Goal: Transaction & Acquisition: Obtain resource

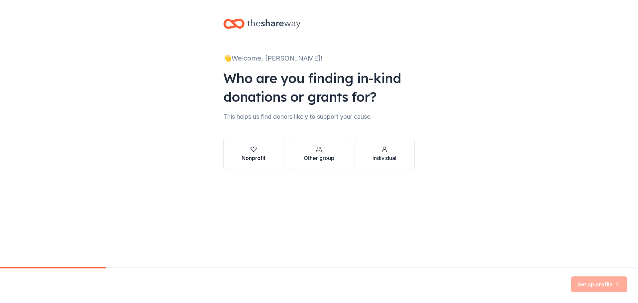
click at [264, 155] on div "Nonprofit" at bounding box center [254, 158] width 24 height 8
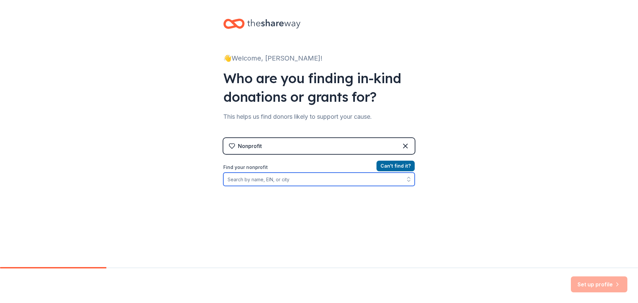
click at [279, 179] on input "Find your nonprofit" at bounding box center [318, 178] width 191 height 13
type input "Choices for Resilence"
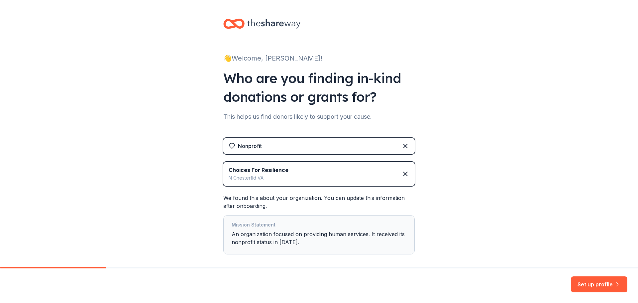
click at [514, 147] on div "👋 Welcome, [PERSON_NAME]! Who are you finding in-kind donations or grants for? …" at bounding box center [319, 149] width 638 height 299
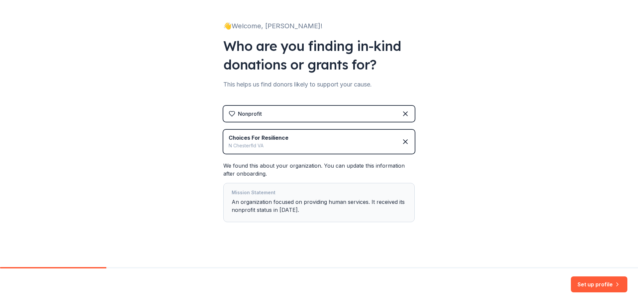
scroll to position [33, 0]
click at [589, 283] on button "Set up profile" at bounding box center [599, 284] width 56 height 16
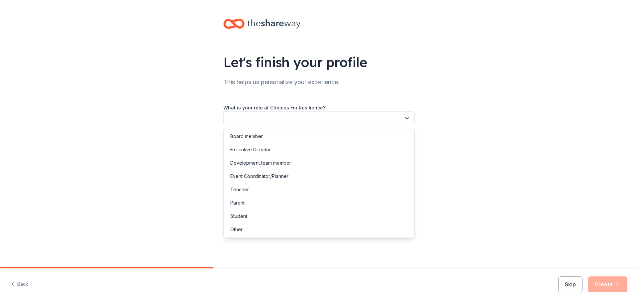
click at [406, 117] on icon "button" at bounding box center [407, 118] width 7 height 7
click at [263, 149] on div "Executive Director" at bounding box center [250, 150] width 41 height 8
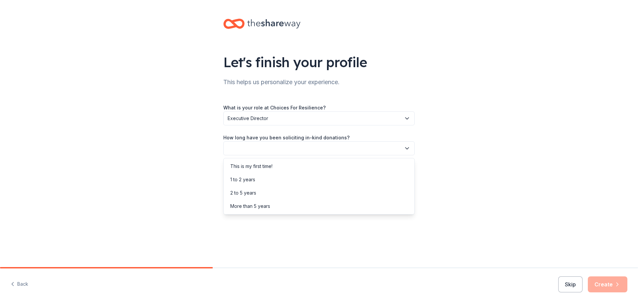
click at [405, 148] on icon "button" at bounding box center [407, 148] width 7 height 7
click at [262, 166] on div "This is my first time!" at bounding box center [251, 166] width 42 height 8
click at [406, 179] on icon "button" at bounding box center [407, 178] width 7 height 7
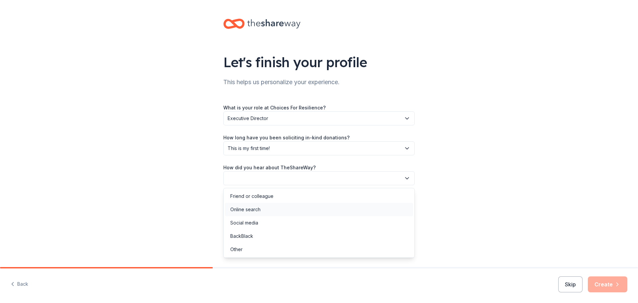
click at [255, 211] on div "Online search" at bounding box center [245, 209] width 30 height 8
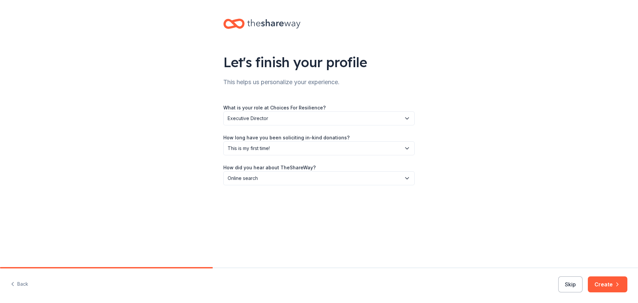
click at [618, 284] on icon "button" at bounding box center [617, 284] width 7 height 7
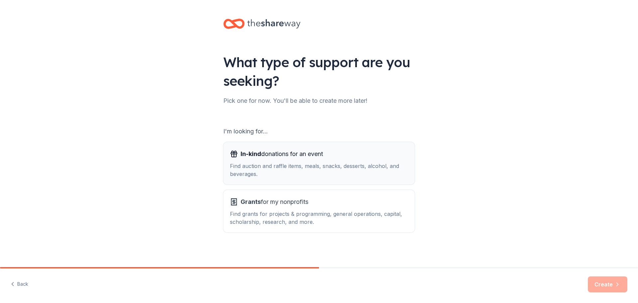
scroll to position [1, 0]
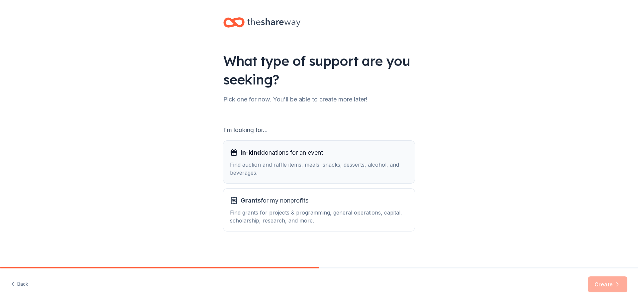
click at [291, 161] on div "Find auction and raffle items, meals, snacks, desserts, alcohol, and beverages." at bounding box center [319, 168] width 178 height 16
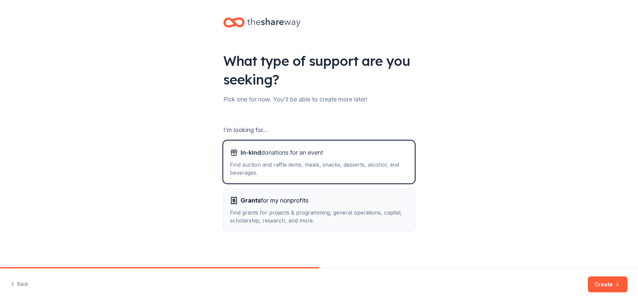
click at [286, 211] on div "Find grants for projects & programming, general operations, capital, scholarshi…" at bounding box center [319, 216] width 178 height 16
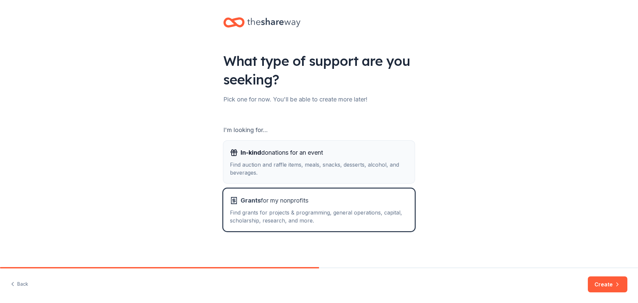
click at [273, 158] on div "In-kind donations for an event Find auction and raffle items, meals, snacks, de…" at bounding box center [319, 161] width 178 height 29
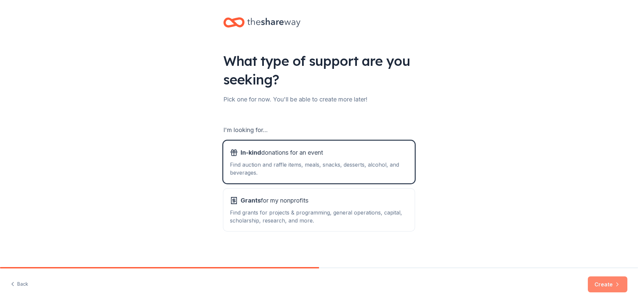
click at [612, 285] on button "Create" at bounding box center [608, 284] width 40 height 16
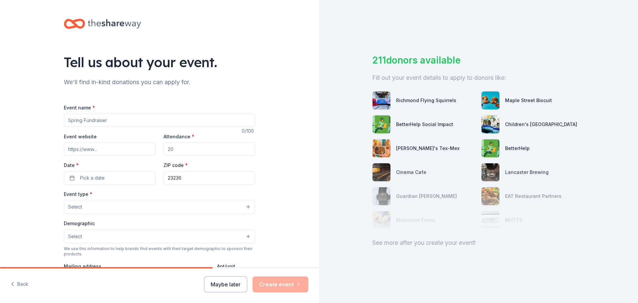
click at [124, 124] on input "Event name *" at bounding box center [159, 120] width 191 height 13
type input "Christmas"
drag, startPoint x: 191, startPoint y: 150, endPoint x: 172, endPoint y: 153, distance: 19.5
click at [171, 153] on input "Attendance *" at bounding box center [209, 148] width 92 height 13
type input "100"
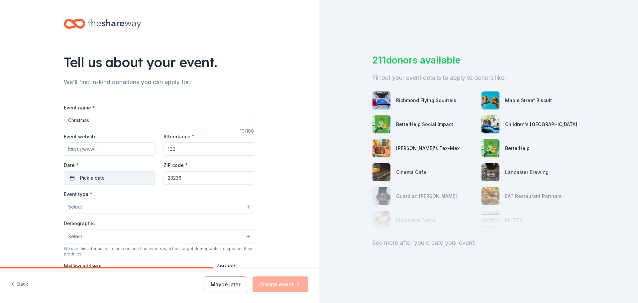
click at [119, 175] on button "Pick a date" at bounding box center [110, 177] width 92 height 13
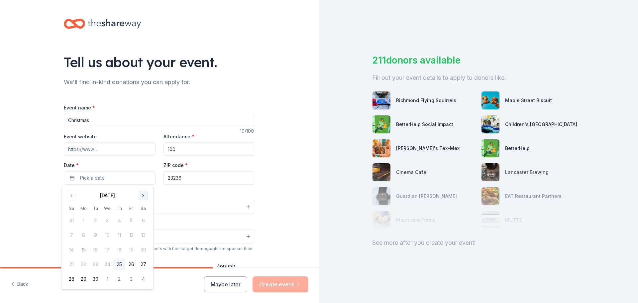
click at [144, 195] on button "Go to next month" at bounding box center [143, 195] width 9 height 9
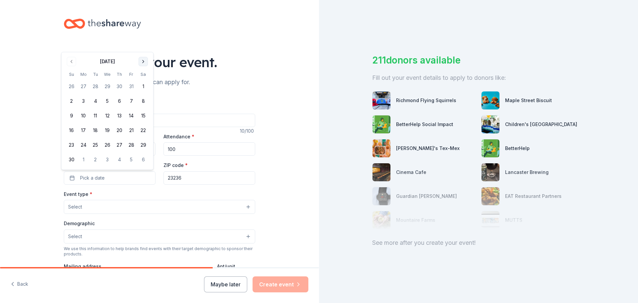
click at [144, 61] on button "Go to next month" at bounding box center [143, 61] width 9 height 9
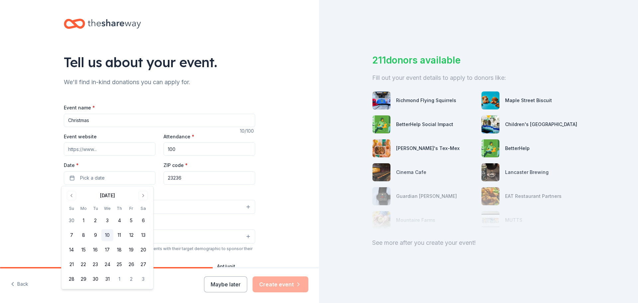
click at [107, 235] on button "10" at bounding box center [107, 235] width 12 height 12
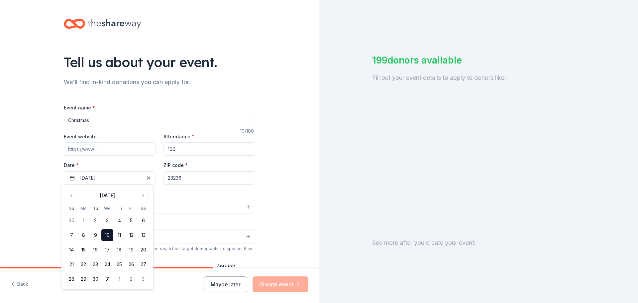
click at [191, 177] on input "23236" at bounding box center [209, 177] width 92 height 13
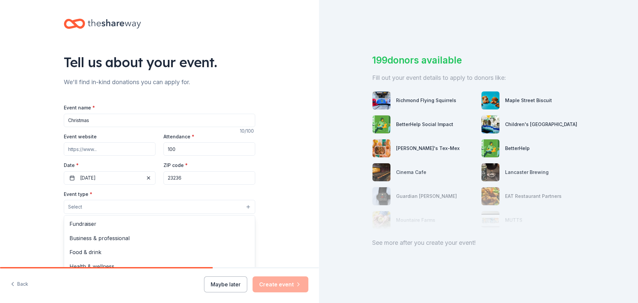
click at [126, 208] on button "Select" at bounding box center [159, 207] width 191 height 14
click at [283, 224] on div "Tell us about your event. We'll find in-kind donations you can apply for. Event…" at bounding box center [159, 221] width 319 height 442
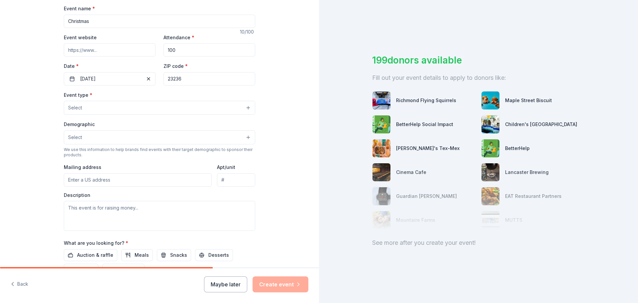
scroll to position [99, 0]
click at [233, 107] on button "Select" at bounding box center [159, 107] width 191 height 14
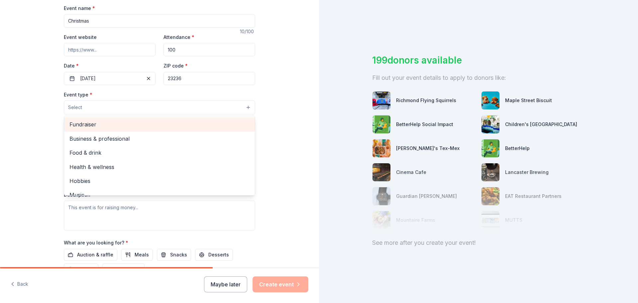
click at [88, 124] on span "Fundraiser" at bounding box center [159, 124] width 180 height 9
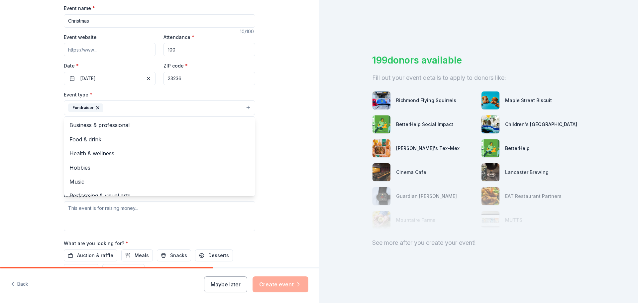
click at [294, 157] on div "Tell us about your event. We'll find in-kind donations you can apply for. Event…" at bounding box center [159, 122] width 319 height 443
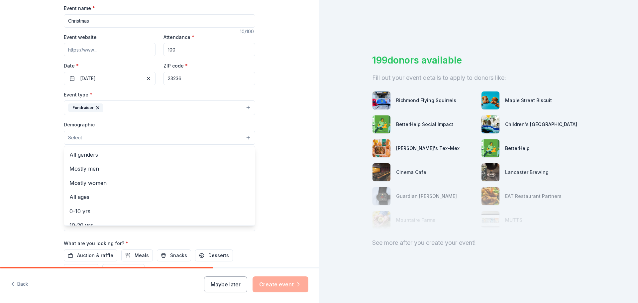
click at [107, 138] on button "Select" at bounding box center [159, 138] width 191 height 14
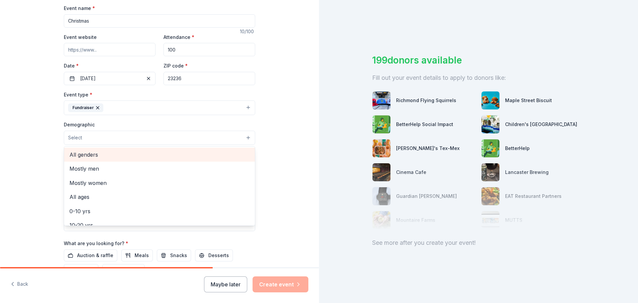
click at [85, 156] on span "All genders" at bounding box center [159, 154] width 180 height 9
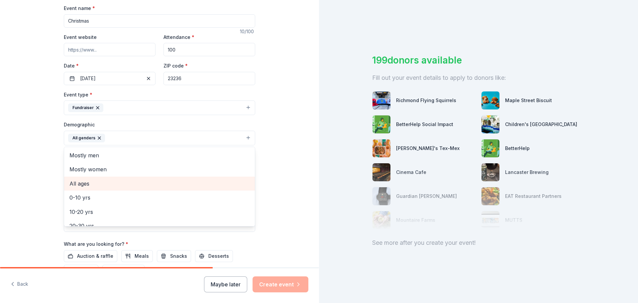
click at [78, 184] on span "All ages" at bounding box center [159, 183] width 180 height 9
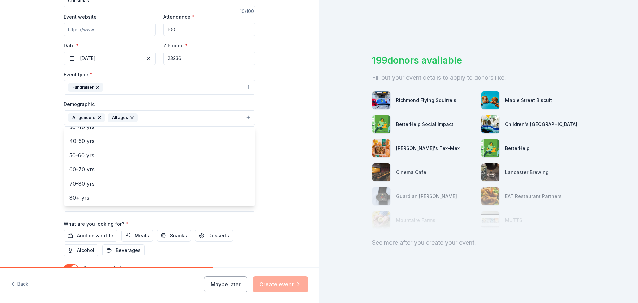
scroll to position [120, 0]
click at [286, 168] on div "Tell us about your event. We'll find in-kind donations you can apply for. Event…" at bounding box center [159, 102] width 319 height 444
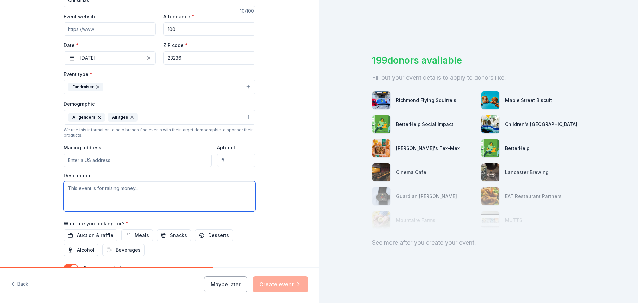
click at [152, 191] on textarea at bounding box center [159, 196] width 191 height 30
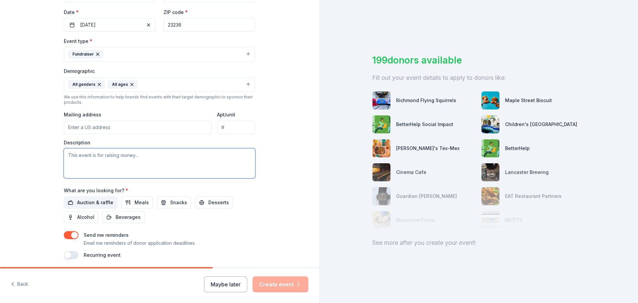
scroll to position [153, 0]
drag, startPoint x: 96, startPoint y: 201, endPoint x: 242, endPoint y: 212, distance: 146.0
click at [242, 212] on div "Auction & raffle Meals Snacks Desserts Alcohol Beverages" at bounding box center [159, 209] width 191 height 27
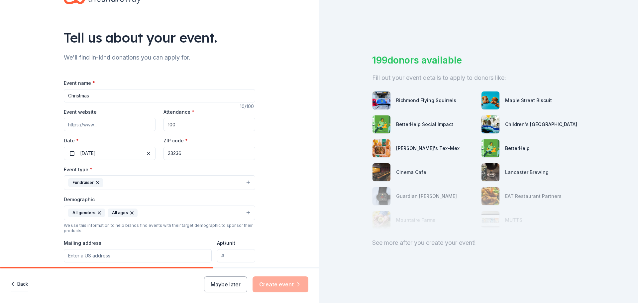
scroll to position [24, 0]
click at [20, 286] on button "Back" at bounding box center [20, 284] width 18 height 14
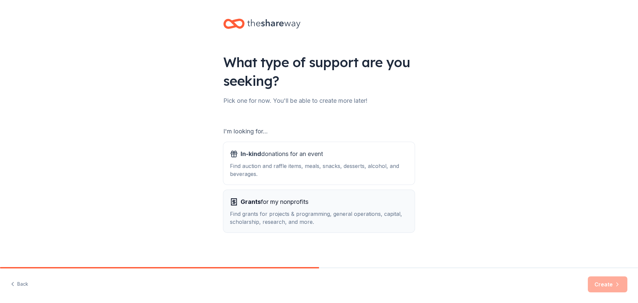
scroll to position [1, 0]
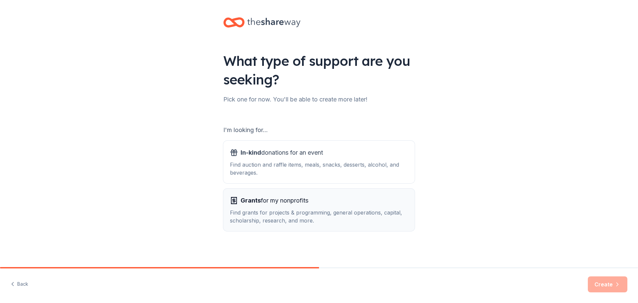
click at [290, 219] on div "Find grants for projects & programming, general operations, capital, scholarshi…" at bounding box center [319, 216] width 178 height 16
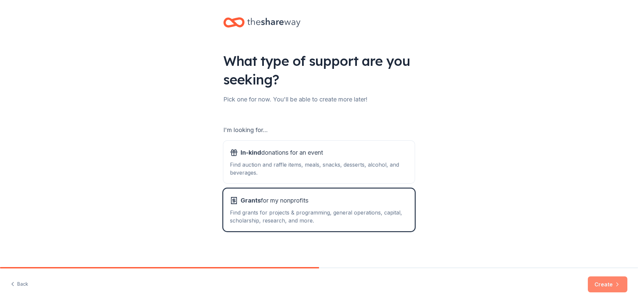
click at [610, 285] on button "Create" at bounding box center [608, 284] width 40 height 16
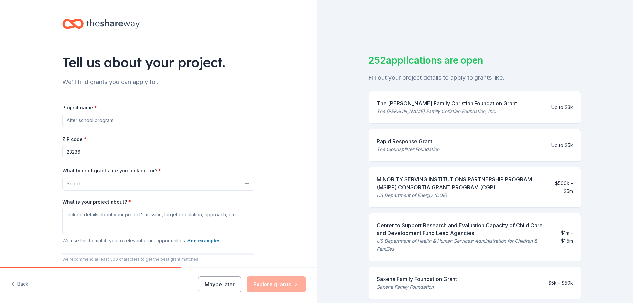
click at [121, 121] on input "Project name *" at bounding box center [157, 120] width 191 height 13
type input "Christmas"
click at [113, 183] on button "Select" at bounding box center [159, 183] width 191 height 14
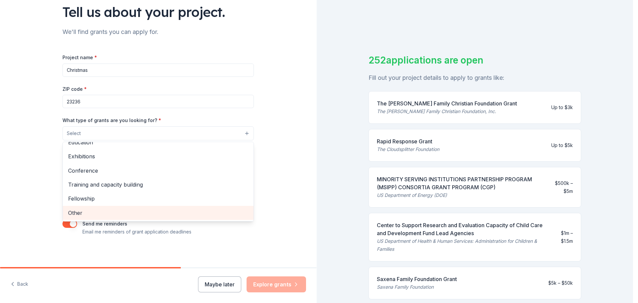
scroll to position [51, 0]
click at [75, 210] on span "Other" at bounding box center [158, 212] width 180 height 9
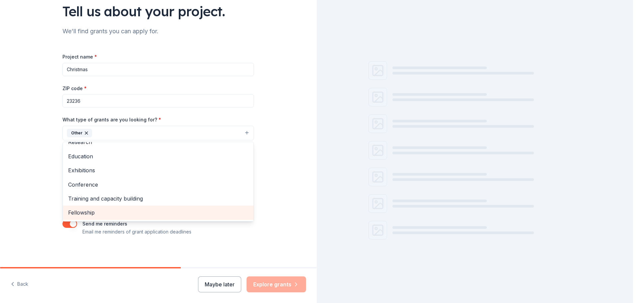
scroll to position [64, 0]
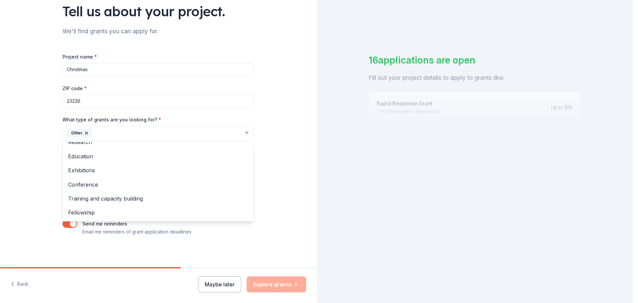
click at [276, 193] on div "Tell us about your project. We'll find grants you can apply for. Project name *…" at bounding box center [158, 108] width 317 height 318
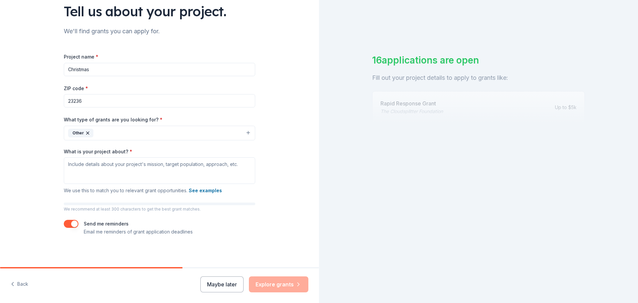
click at [85, 134] on icon "button" at bounding box center [87, 132] width 5 height 5
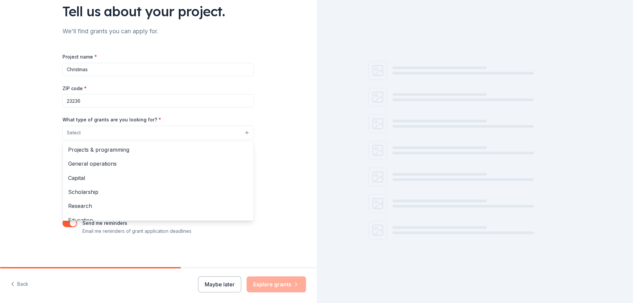
click at [96, 67] on div "Project name * Christmas ZIP code * 23236 What type of grants are you looking f…" at bounding box center [157, 144] width 191 height 182
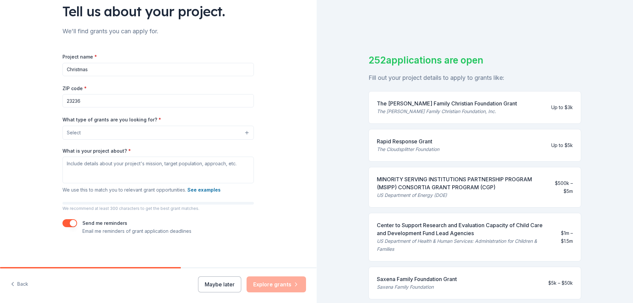
drag, startPoint x: 95, startPoint y: 72, endPoint x: 46, endPoint y: 70, distance: 49.2
click at [52, 70] on div "Tell us about your project. We'll find grants you can apply for. Project name *…" at bounding box center [158, 108] width 213 height 318
type input "Domestic Violence"
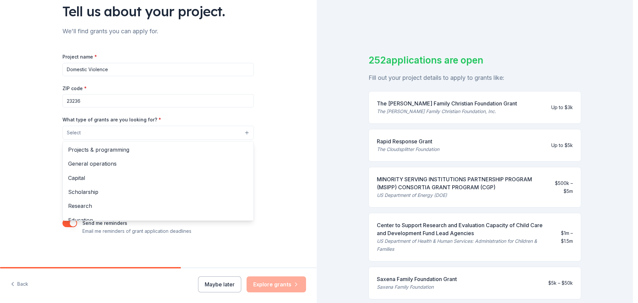
click at [106, 129] on button "Select" at bounding box center [157, 133] width 191 height 14
click at [105, 161] on span "General operations" at bounding box center [158, 163] width 180 height 9
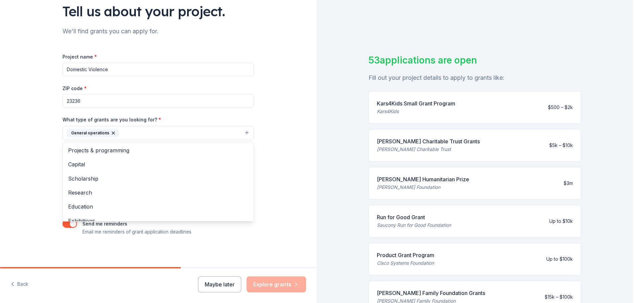
click at [52, 162] on div "Tell us about your project. We'll find grants you can apply for. Project name *…" at bounding box center [158, 108] width 213 height 318
click at [244, 133] on button "General operations" at bounding box center [156, 133] width 191 height 15
click at [129, 152] on span "Projects & programming" at bounding box center [158, 150] width 180 height 9
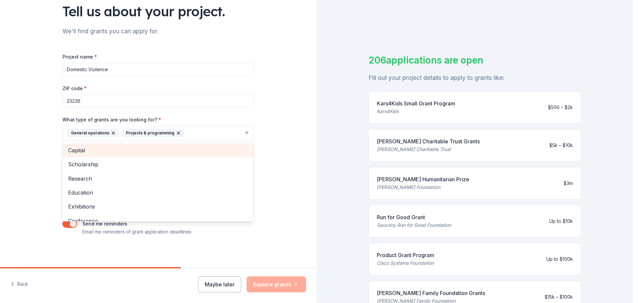
click at [80, 150] on span "Capital" at bounding box center [158, 150] width 180 height 9
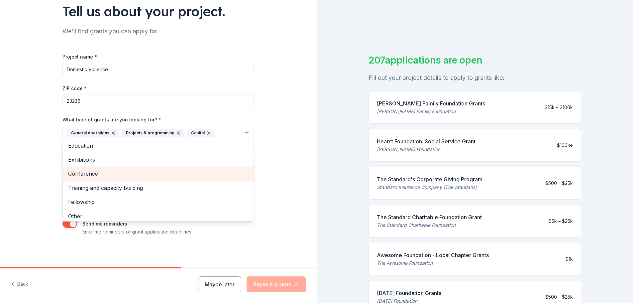
scroll to position [33, 0]
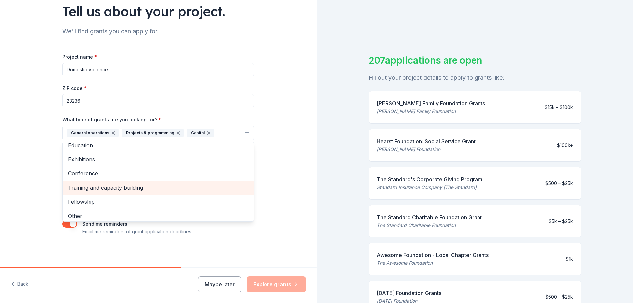
click at [94, 188] on span "Training and capacity building" at bounding box center [158, 187] width 180 height 9
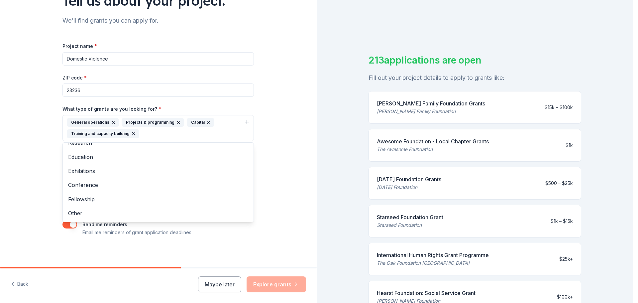
scroll to position [63, 0]
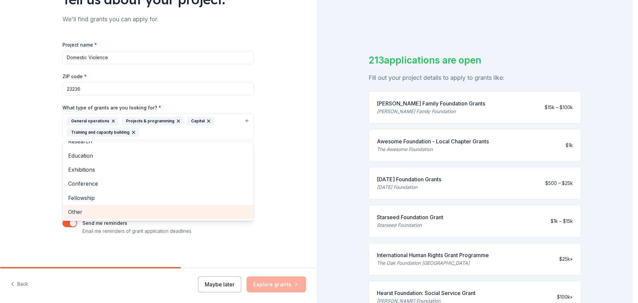
click at [75, 208] on span "Other" at bounding box center [158, 211] width 180 height 9
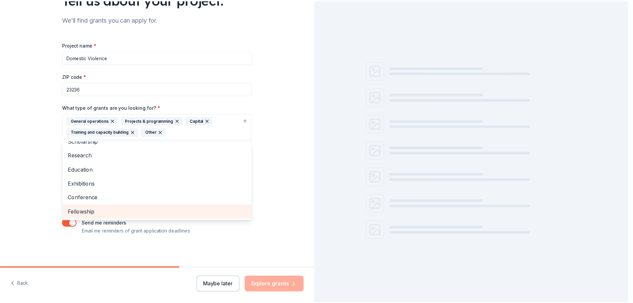
scroll to position [8, 0]
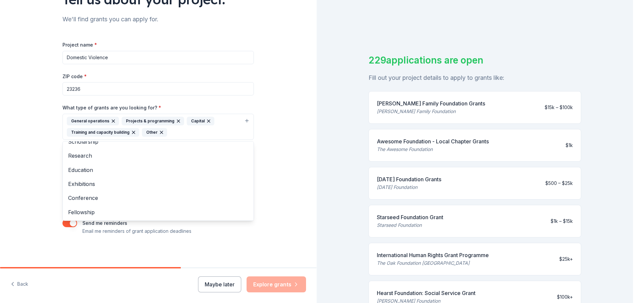
click at [288, 183] on div "Tell us about your project. We'll find grants you can apply for. Project name *…" at bounding box center [158, 102] width 317 height 330
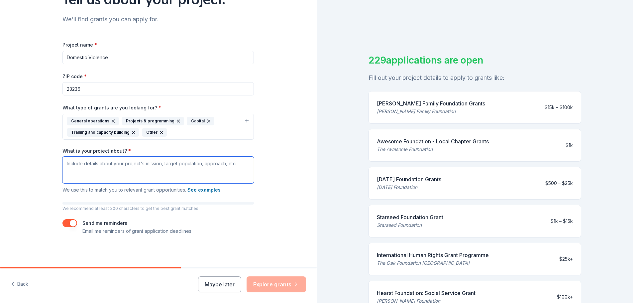
click at [207, 167] on textarea "What is your project about? *" at bounding box center [157, 170] width 191 height 27
click at [179, 170] on textarea "What is your project about? *" at bounding box center [157, 170] width 191 height 27
paste textarea "Mission Statement: Choices for Resilience empowers individuals facing hardship …"
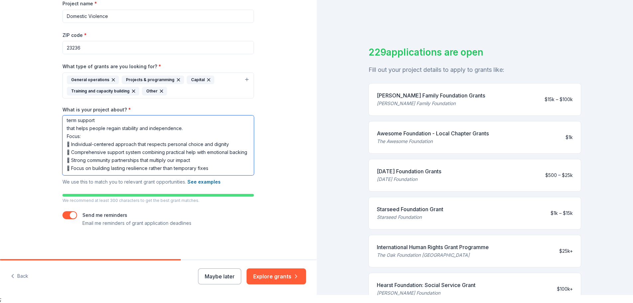
click at [66, 134] on textarea "Mission Statement: Choices for Resilience empowers individuals facing hardship …" at bounding box center [157, 145] width 191 height 60
type textarea "Mission Statement: Choices for Resilience empowers individuals facing hardship …"
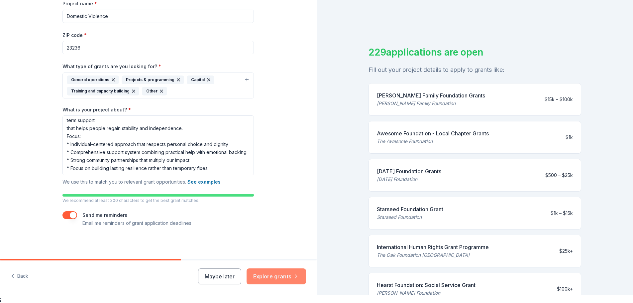
click at [280, 275] on button "Explore grants" at bounding box center [276, 276] width 59 height 16
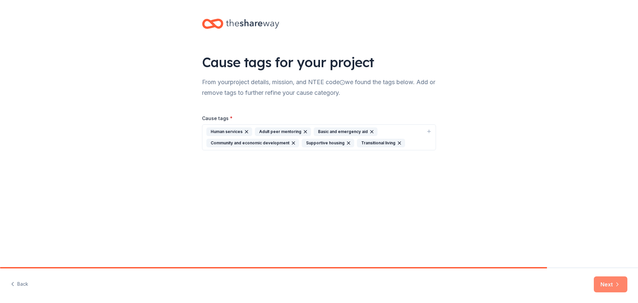
click at [610, 285] on button "Next" at bounding box center [611, 284] width 34 height 16
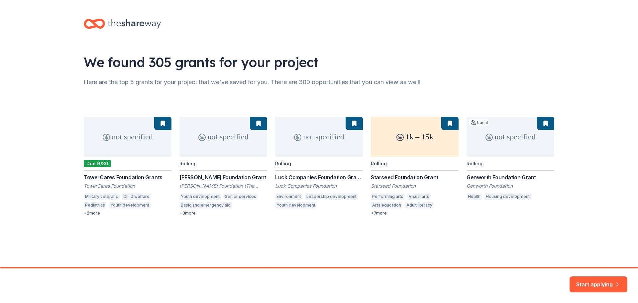
click at [92, 213] on div "not specified Due 9/30 TowerCares Foundation Grants TowerCares Foundation Milit…" at bounding box center [319, 166] width 471 height 99
click at [160, 121] on div "not specified Due 9/30 TowerCares Foundation Grants TowerCares Foundation Milit…" at bounding box center [319, 166] width 471 height 99
click at [160, 124] on div "not specified Due 9/30 TowerCares Foundation Grants TowerCares Foundation Milit…" at bounding box center [319, 166] width 471 height 99
click at [149, 166] on div "not specified Due 9/30 TowerCares Foundation Grants TowerCares Foundation Milit…" at bounding box center [319, 166] width 471 height 99
click at [610, 277] on button "Start applying" at bounding box center [599, 281] width 58 height 16
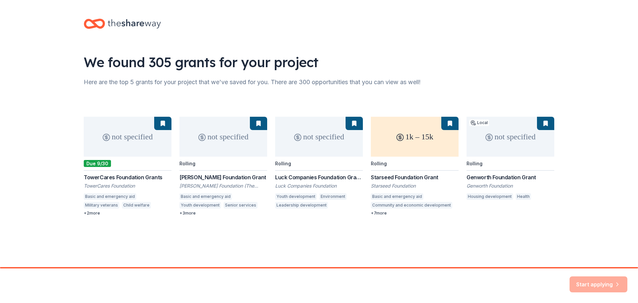
click at [595, 278] on div "Start applying" at bounding box center [599, 284] width 58 height 16
click at [594, 278] on div "Start applying" at bounding box center [599, 284] width 58 height 16
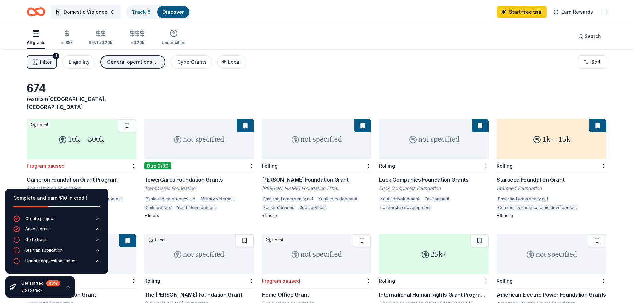
click at [331, 47] on div "All grants ≤ $5k $5k to $20k > $20k Unspecified Search" at bounding box center [317, 36] width 580 height 25
click at [68, 287] on icon "button" at bounding box center [67, 286] width 5 height 5
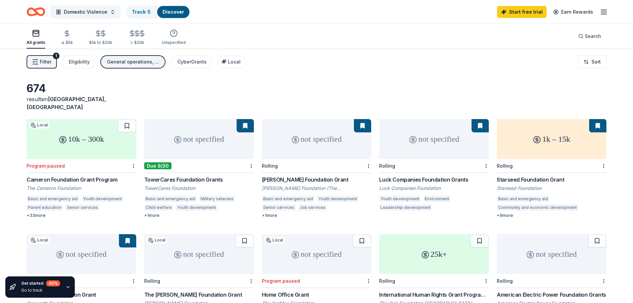
click at [156, 213] on div "+ 1 more" at bounding box center [199, 215] width 110 height 5
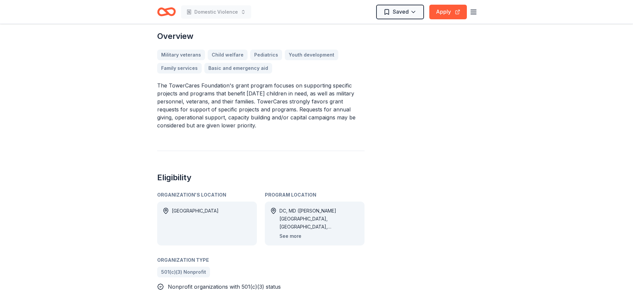
click at [291, 237] on button "See more" at bounding box center [290, 236] width 22 height 8
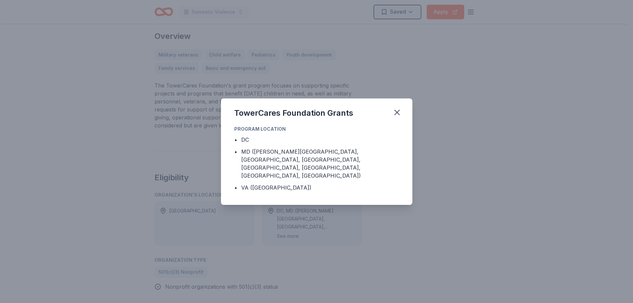
scroll to position [197, 0]
click at [403, 116] on icon "button" at bounding box center [399, 112] width 9 height 9
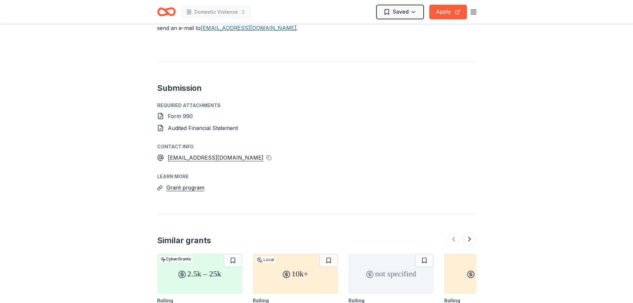
scroll to position [530, 0]
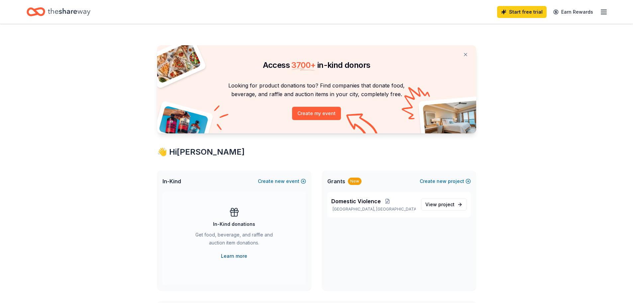
click at [232, 257] on link "Learn more" at bounding box center [234, 256] width 26 height 8
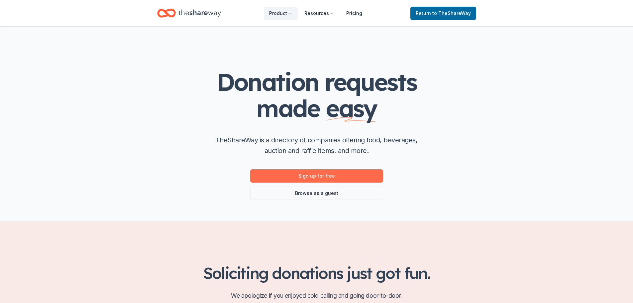
click at [355, 173] on link "Sign up for free" at bounding box center [316, 175] width 133 height 13
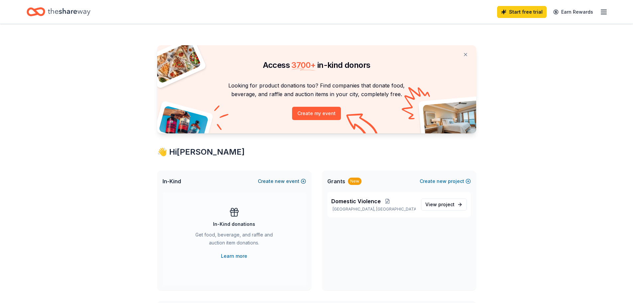
click at [300, 181] on button "Create new event" at bounding box center [282, 181] width 48 height 8
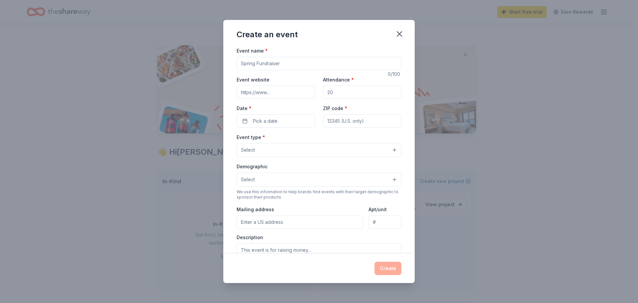
click at [285, 63] on input "Event name *" at bounding box center [319, 63] width 165 height 13
type input "Christmas"
drag, startPoint x: 333, startPoint y: 90, endPoint x: 313, endPoint y: 90, distance: 20.6
click at [311, 92] on div "Event website Attendance * Date * Pick a date ZIP code *" at bounding box center [319, 101] width 165 height 52
type input "100"
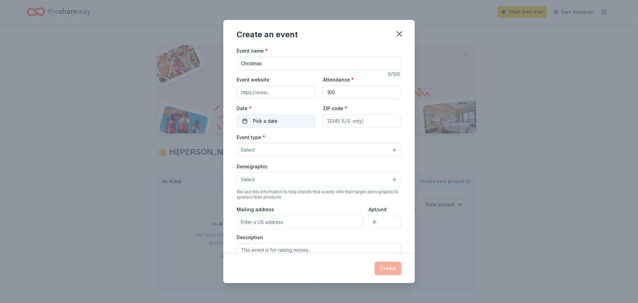
click at [287, 118] on button "Pick a date" at bounding box center [276, 120] width 78 height 13
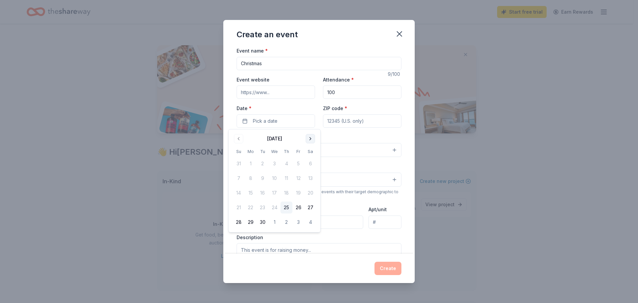
click at [310, 137] on button "Go to next month" at bounding box center [310, 138] width 9 height 9
click at [311, 138] on button "Go to next month" at bounding box center [310, 138] width 9 height 9
click at [276, 176] on button "10" at bounding box center [274, 178] width 12 height 12
click at [344, 123] on input "ZIP code *" at bounding box center [362, 120] width 78 height 13
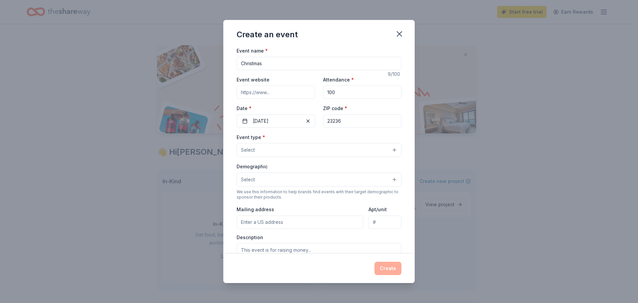
type input "23236"
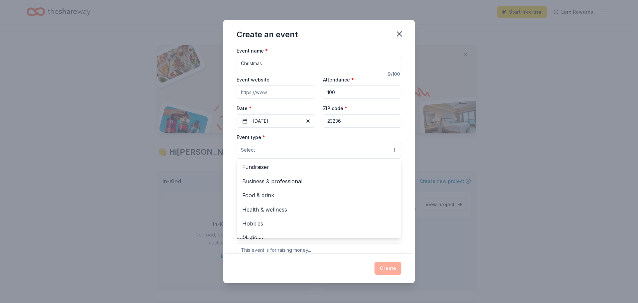
click at [331, 152] on button "Select" at bounding box center [319, 150] width 165 height 14
click at [268, 168] on span "Fundraiser" at bounding box center [319, 166] width 154 height 9
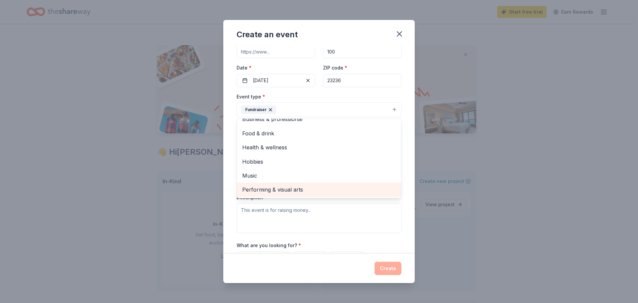
scroll to position [111, 0]
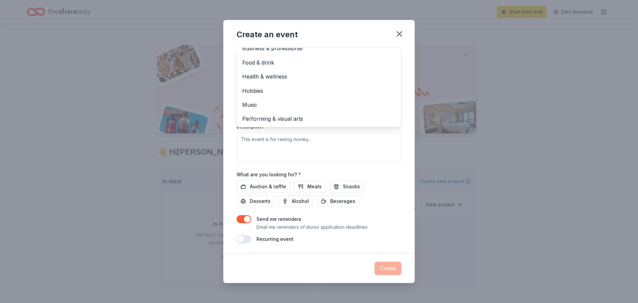
click at [288, 147] on div "Event type * Fundraiser Business & professional Food & drink Health & wellness …" at bounding box center [319, 92] width 165 height 141
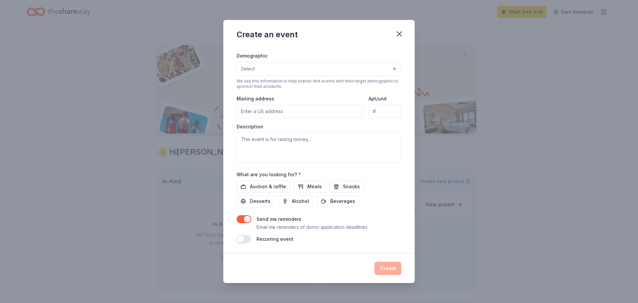
scroll to position [0, 0]
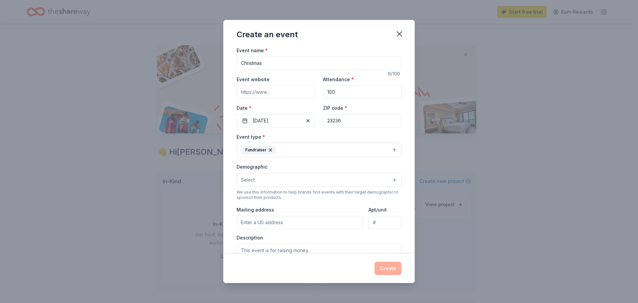
click at [274, 179] on button "Select" at bounding box center [319, 180] width 165 height 14
click at [259, 183] on button "Select" at bounding box center [319, 180] width 165 height 14
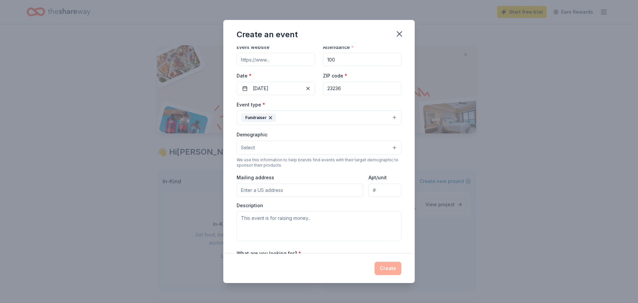
scroll to position [33, 0]
click at [268, 192] on input "Mailing address" at bounding box center [300, 189] width 127 height 13
click at [300, 167] on div "Event type * Fundraiser Demographic Select We use this information to help bran…" at bounding box center [319, 170] width 165 height 141
click at [297, 188] on input "Mailing address" at bounding box center [300, 189] width 127 height 13
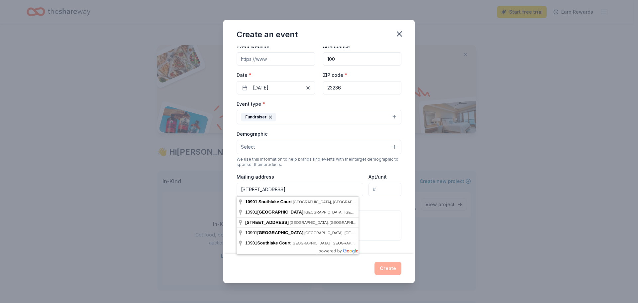
type input "10901 Southlake Court"
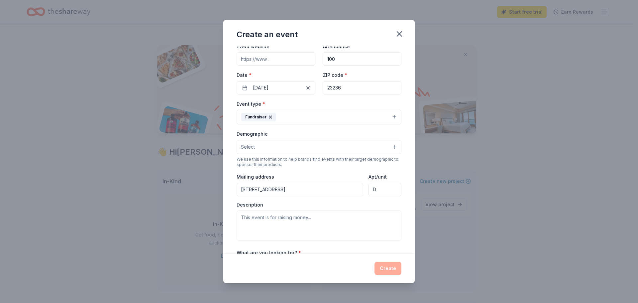
type input "D"
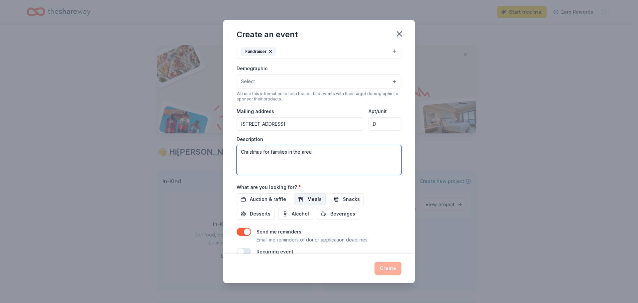
scroll to position [99, 0]
type textarea "Christmas for families in the area"
click at [305, 198] on button "Meals" at bounding box center [310, 199] width 32 height 12
click at [338, 213] on span "Beverages" at bounding box center [342, 213] width 25 height 8
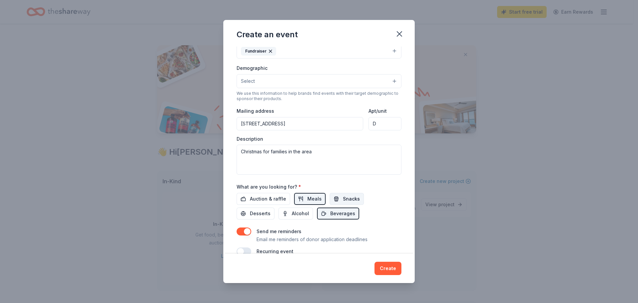
click at [351, 198] on span "Snacks" at bounding box center [351, 199] width 17 height 8
click at [255, 213] on span "Desserts" at bounding box center [260, 213] width 21 height 8
click at [259, 200] on span "Auction & raffle" at bounding box center [268, 199] width 36 height 8
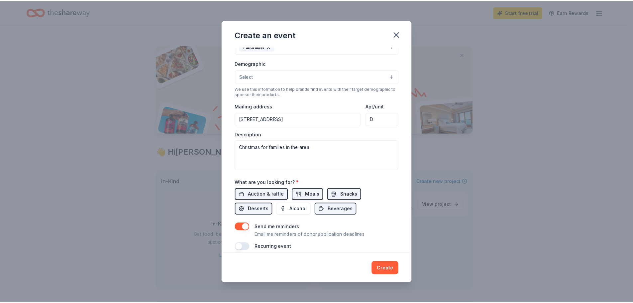
scroll to position [111, 0]
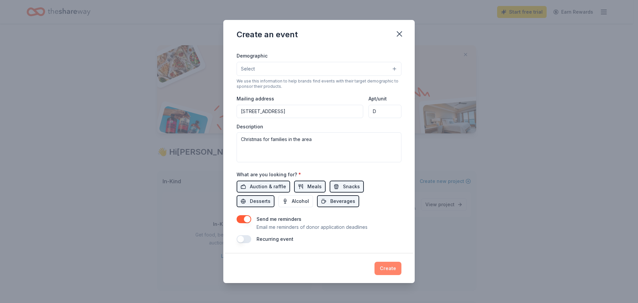
click at [388, 267] on button "Create" at bounding box center [387, 268] width 27 height 13
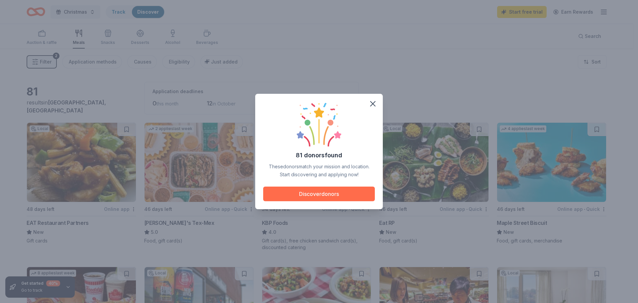
click at [328, 193] on button "Discover donors" at bounding box center [319, 193] width 112 height 15
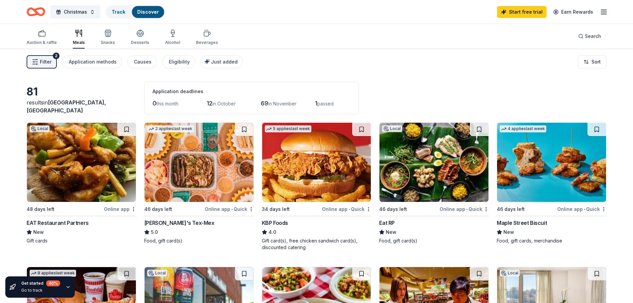
click at [97, 196] on img at bounding box center [81, 162] width 109 height 79
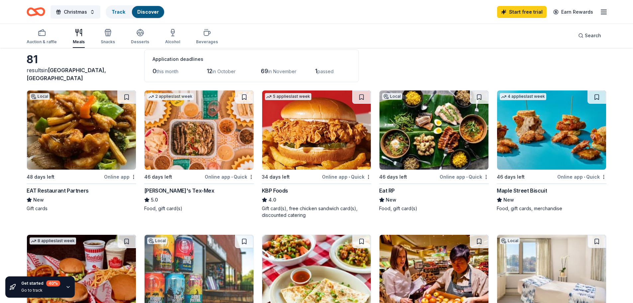
scroll to position [33, 0]
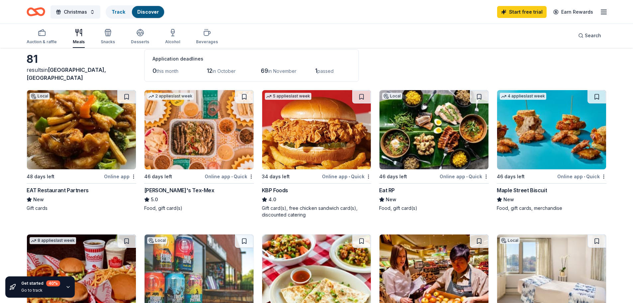
click at [222, 144] on img at bounding box center [199, 129] width 109 height 79
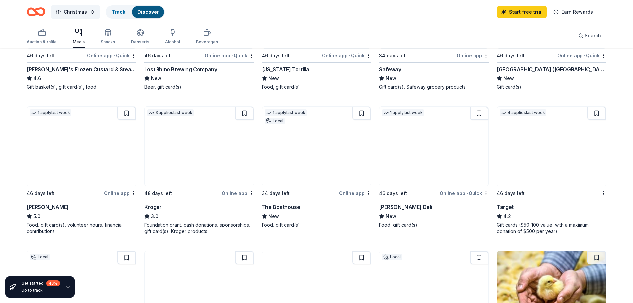
scroll to position [298, 0]
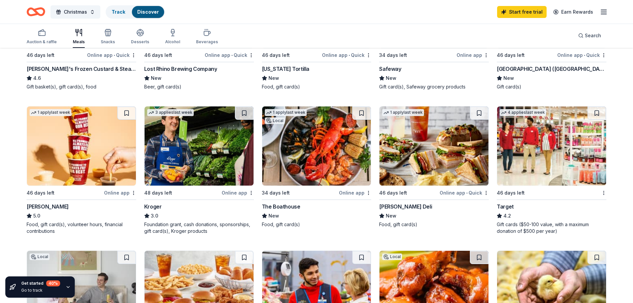
click at [170, 156] on img at bounding box center [199, 145] width 109 height 79
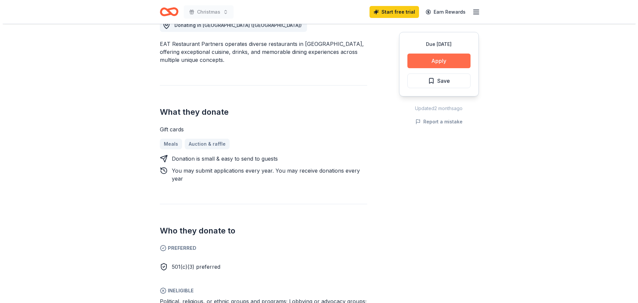
scroll to position [199, 0]
click at [450, 61] on button "Apply" at bounding box center [436, 60] width 63 height 15
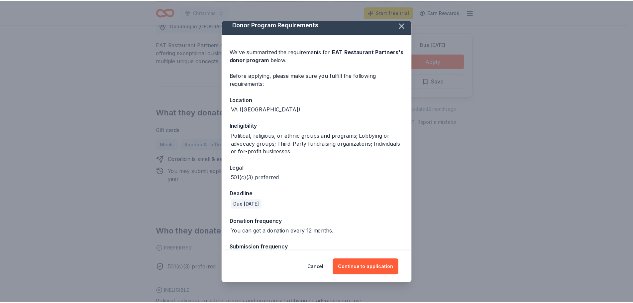
scroll to position [23, 0]
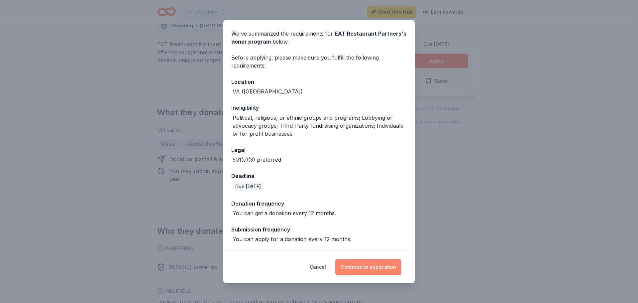
click at [365, 264] on button "Continue to application" at bounding box center [368, 267] width 66 height 16
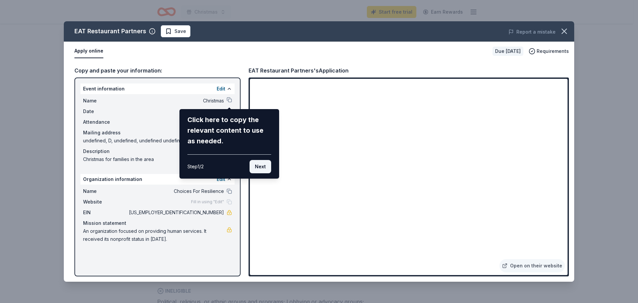
click at [264, 164] on button "Next" at bounding box center [261, 166] width 22 height 13
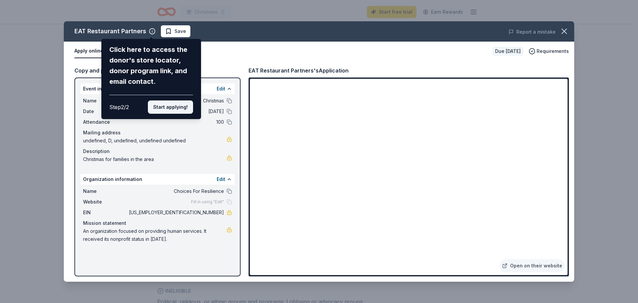
click at [176, 103] on button "Start applying!" at bounding box center [170, 106] width 45 height 13
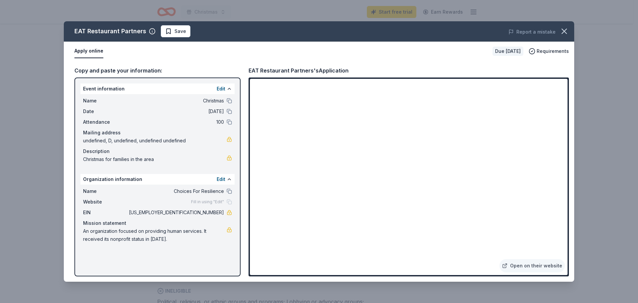
click at [536, 264] on div "EAT Restaurant Partners Save Report a mistake Apply online Due in 48 days Requi…" at bounding box center [319, 151] width 510 height 260
click at [508, 264] on div "EAT Restaurant Partners Save Report a mistake Apply online Due in 48 days Requi…" at bounding box center [319, 151] width 510 height 260
click at [533, 265] on div "EAT Restaurant Partners Save Report a mistake Apply online Due in 48 days Requi…" at bounding box center [319, 151] width 510 height 260
drag, startPoint x: 565, startPoint y: 101, endPoint x: 566, endPoint y: 118, distance: 17.0
click at [566, 118] on div "EAT Restaurant Partners Save Report a mistake Apply online Due in 48 days Requi…" at bounding box center [319, 151] width 510 height 260
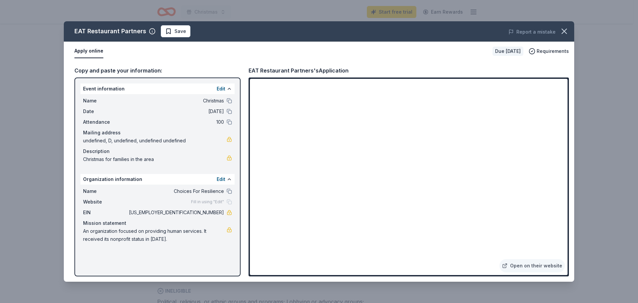
drag, startPoint x: 566, startPoint y: 105, endPoint x: 566, endPoint y: 131, distance: 25.9
click at [566, 130] on div "EAT Restaurant Partners Save Report a mistake Apply online Due in 48 days Requi…" at bounding box center [319, 151] width 510 height 260
drag, startPoint x: 198, startPoint y: 211, endPoint x: 219, endPoint y: 210, distance: 21.3
click at [219, 210] on span "[US_EMPLOYER_IDENTIFICATION_NUMBER]" at bounding box center [176, 212] width 96 height 8
click at [557, 51] on span "Requirements" at bounding box center [553, 51] width 32 height 8
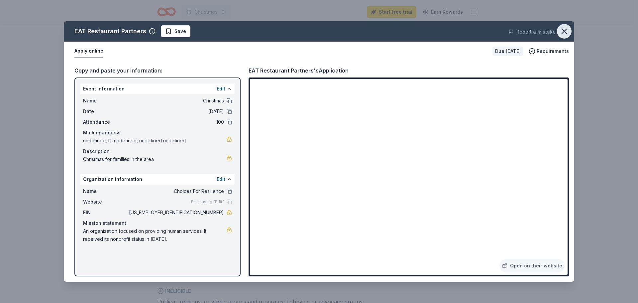
click at [563, 29] on icon "button" at bounding box center [564, 31] width 9 height 9
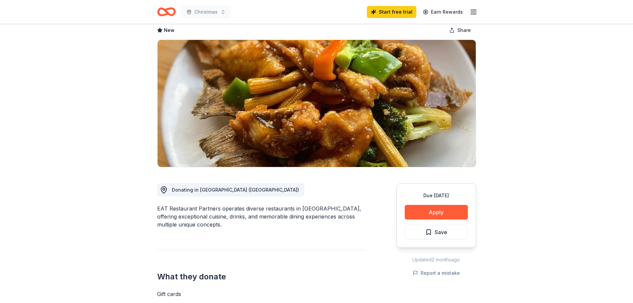
scroll to position [0, 0]
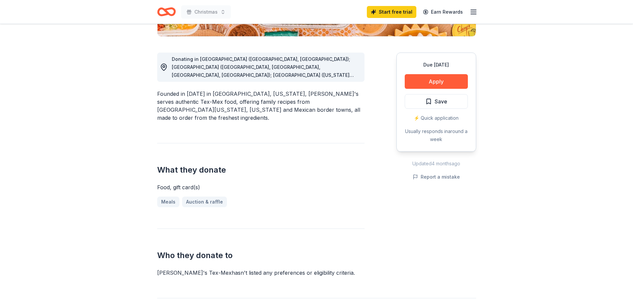
scroll to position [166, 0]
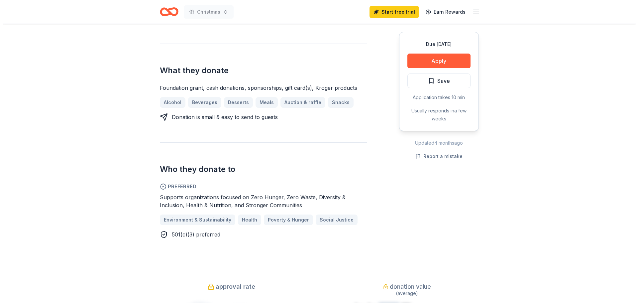
scroll to position [265, 0]
click at [429, 60] on button "Apply" at bounding box center [436, 60] width 63 height 15
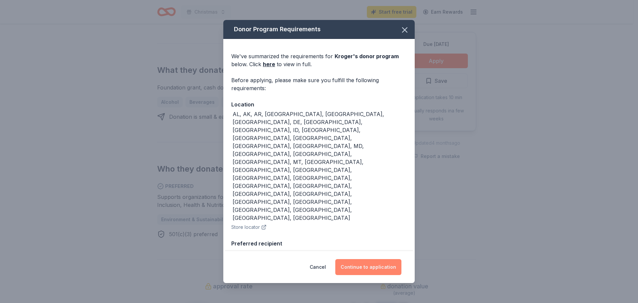
click at [370, 261] on button "Continue to application" at bounding box center [368, 267] width 66 height 16
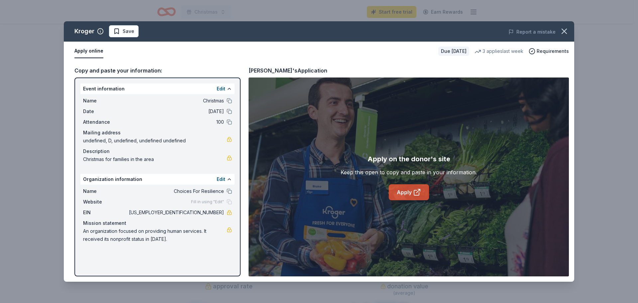
click at [413, 196] on icon at bounding box center [417, 192] width 8 height 8
